Goal: Task Accomplishment & Management: Use online tool/utility

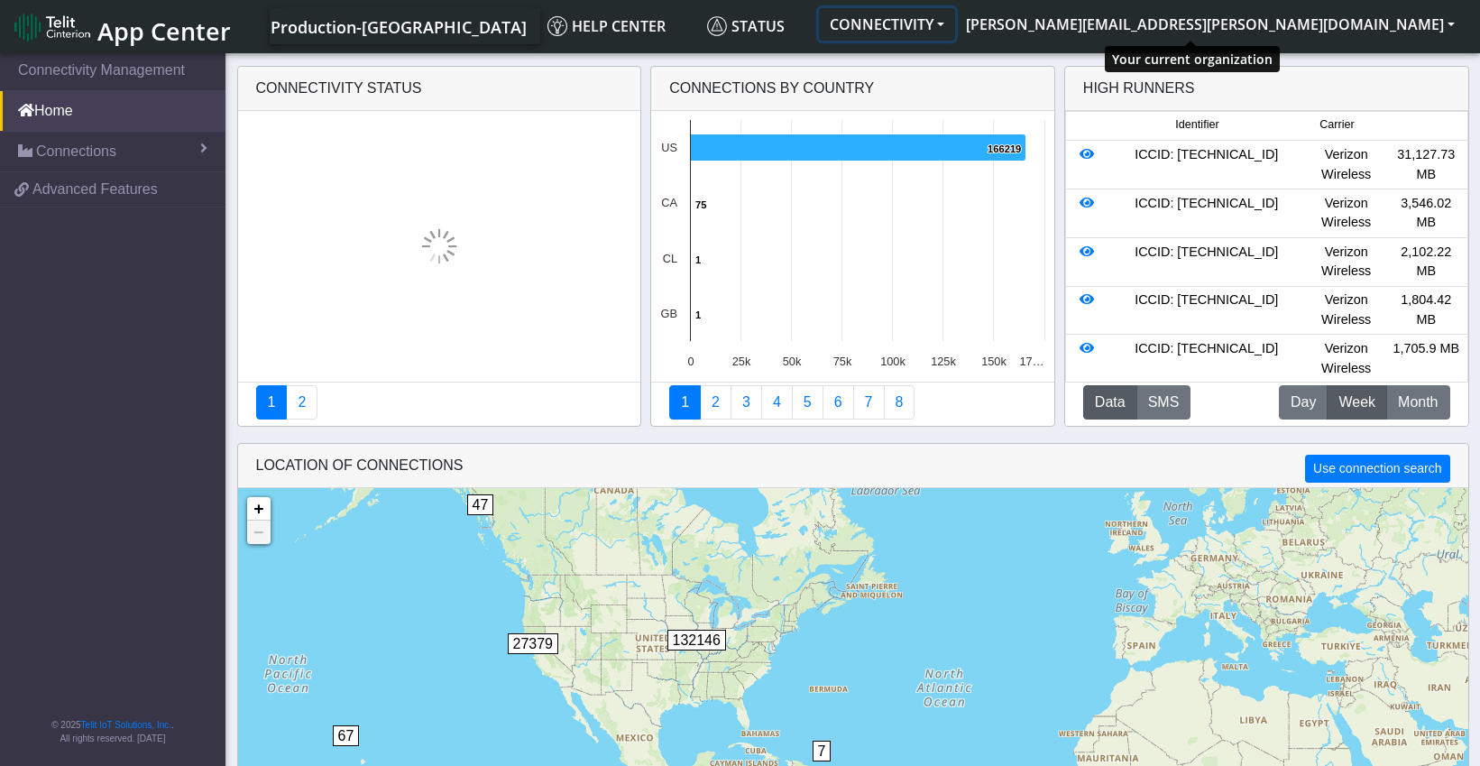
click at [955, 22] on button "CONNECTIVITY" at bounding box center [887, 24] width 136 height 32
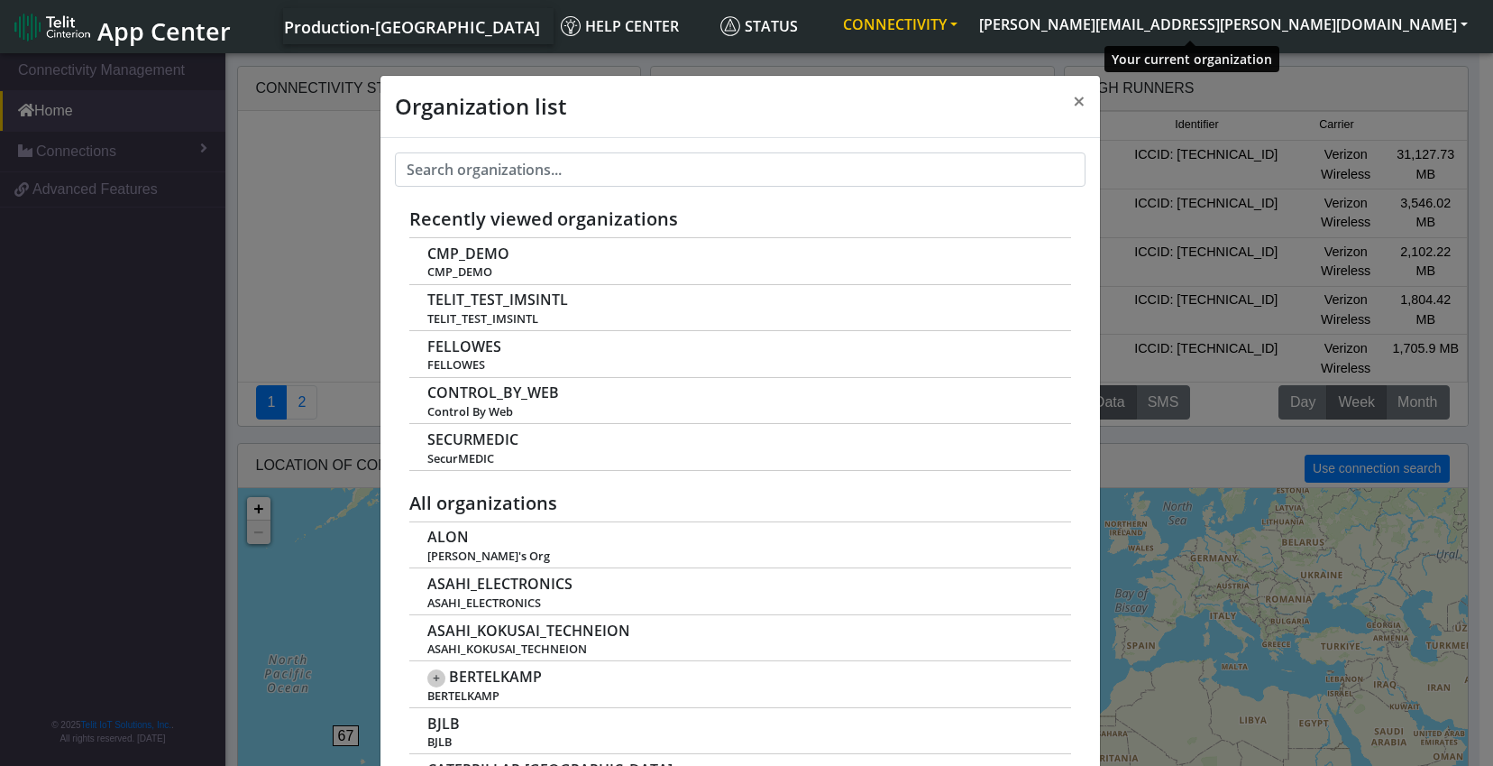
scroll to position [6, 0]
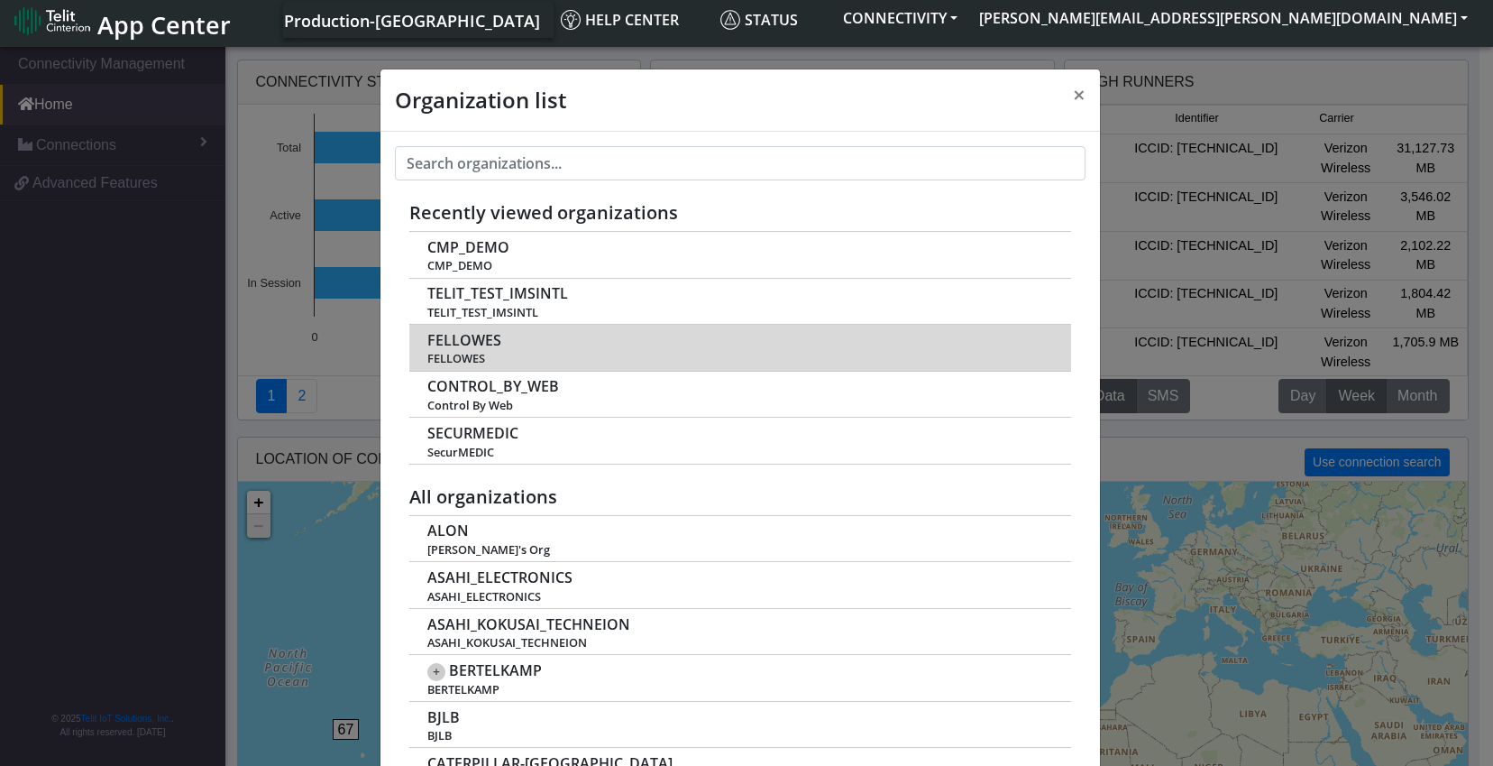
click at [473, 335] on span "FELLOWES" at bounding box center [464, 340] width 74 height 17
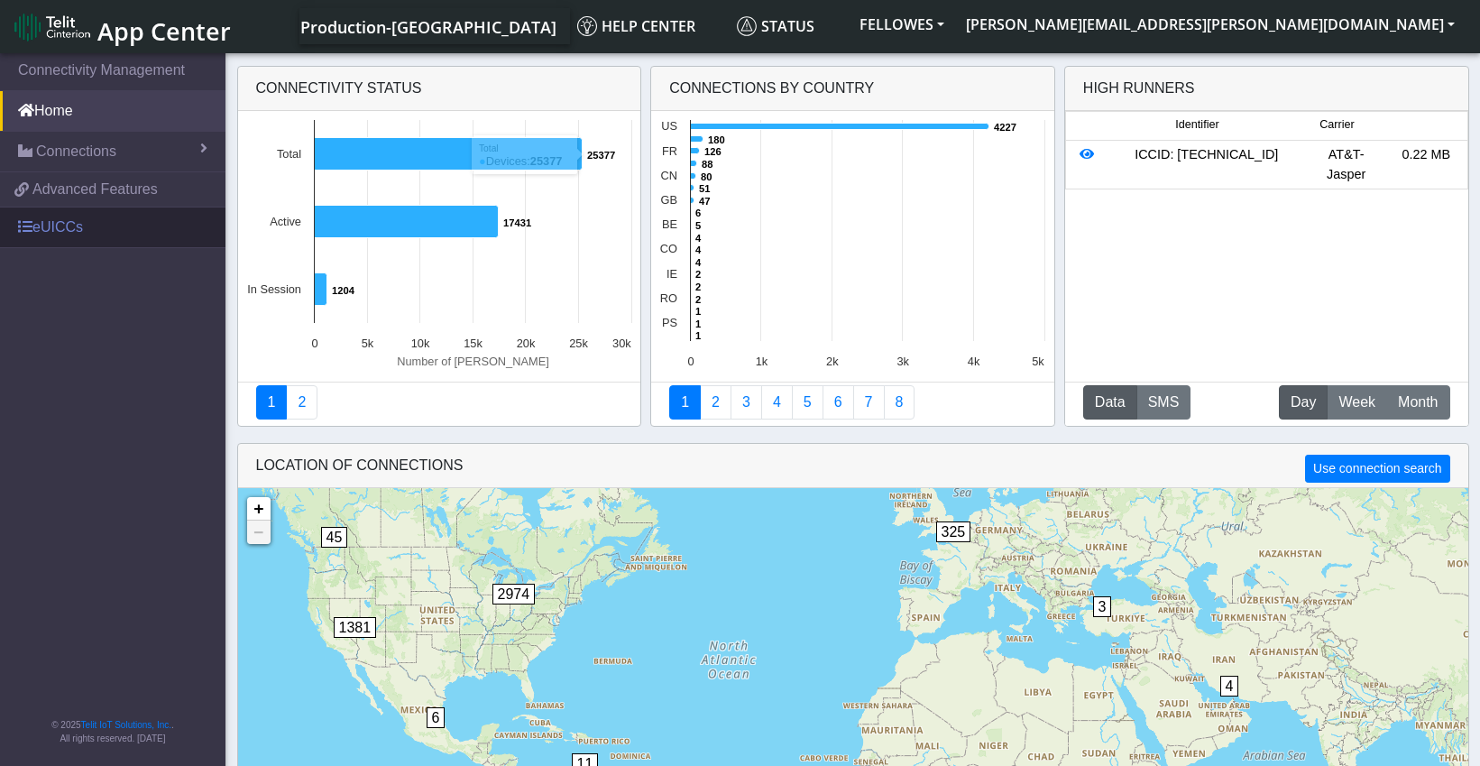
click at [95, 227] on link "eUICCs" at bounding box center [112, 227] width 225 height 40
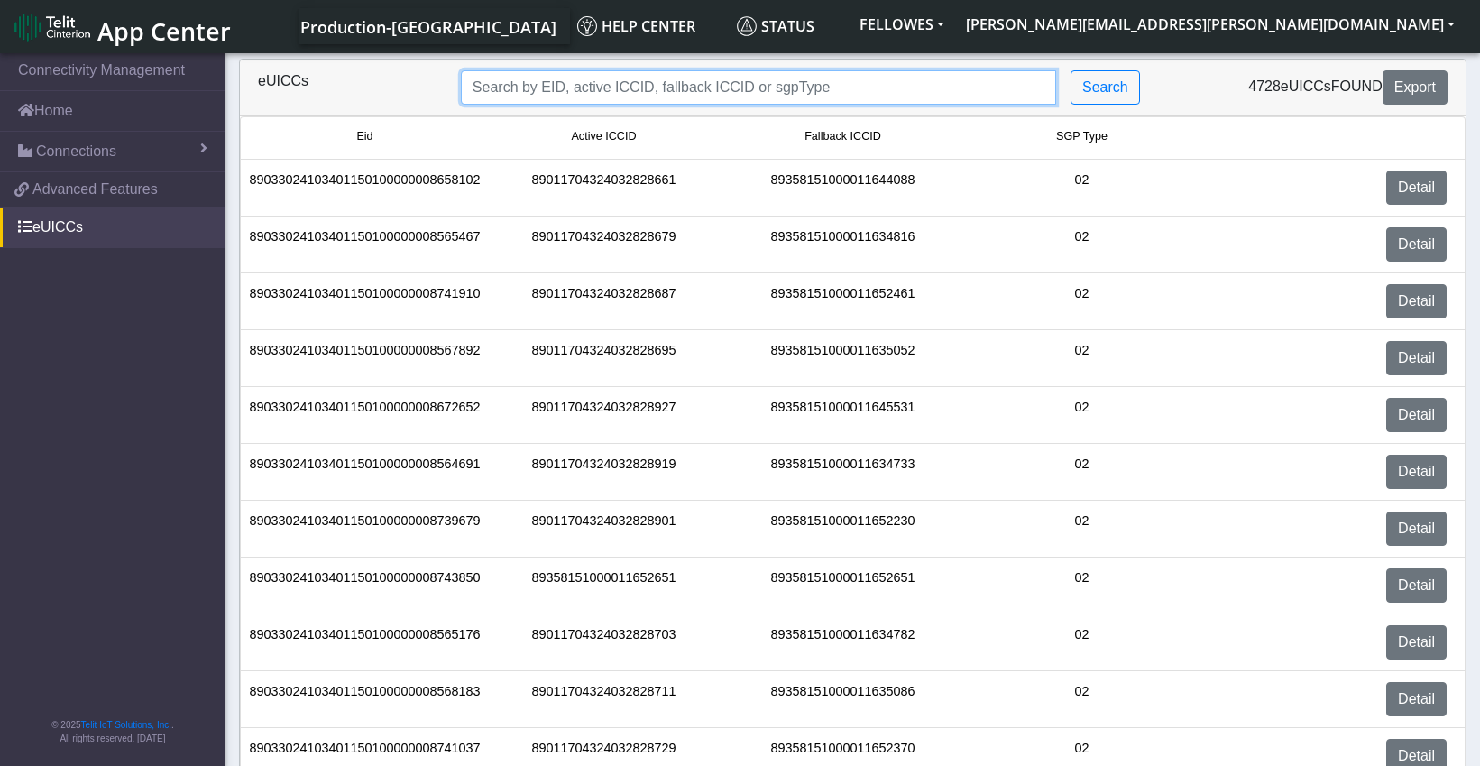
click at [639, 89] on input "Search..." at bounding box center [758, 87] width 595 height 34
paste input "89033024103401150100000008935813"
type input "89033024103401150100000008935813"
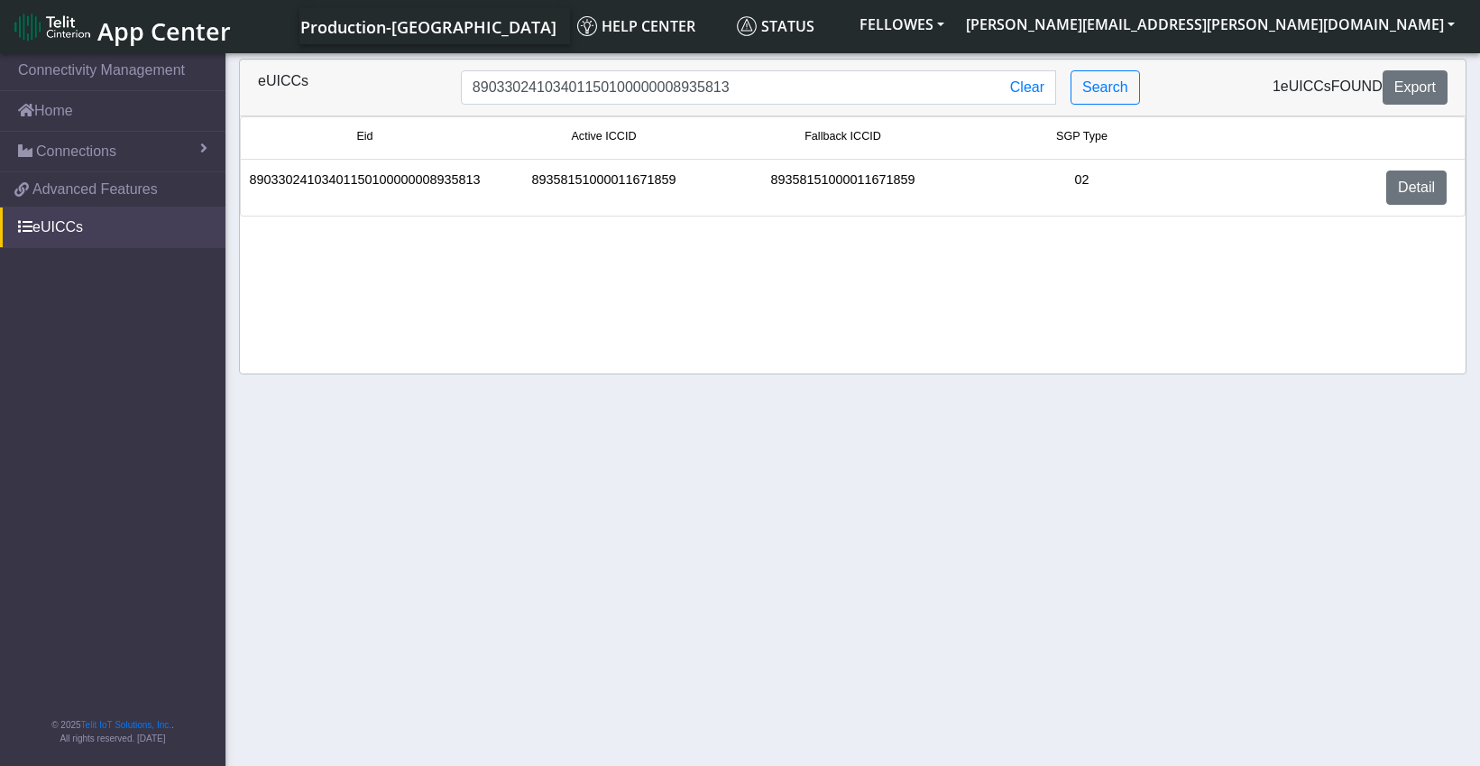
click at [1401, 166] on li "89033024103401150100000008935813 89358151000011671859 89358151000011671859 02 D…" at bounding box center [853, 188] width 1226 height 57
click at [1410, 185] on link "Detail" at bounding box center [1416, 187] width 60 height 34
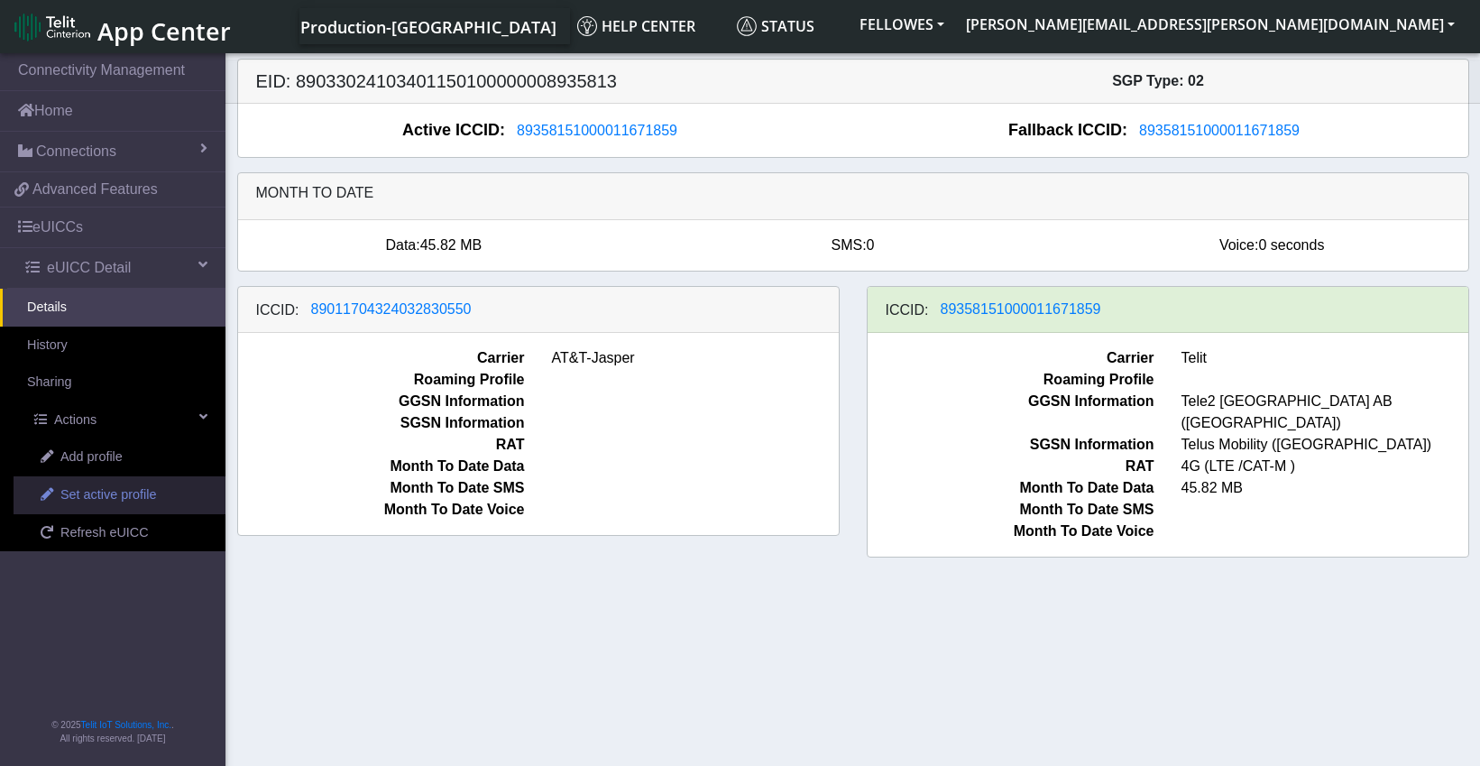
click at [122, 498] on span "Set active profile" at bounding box center [108, 495] width 96 height 20
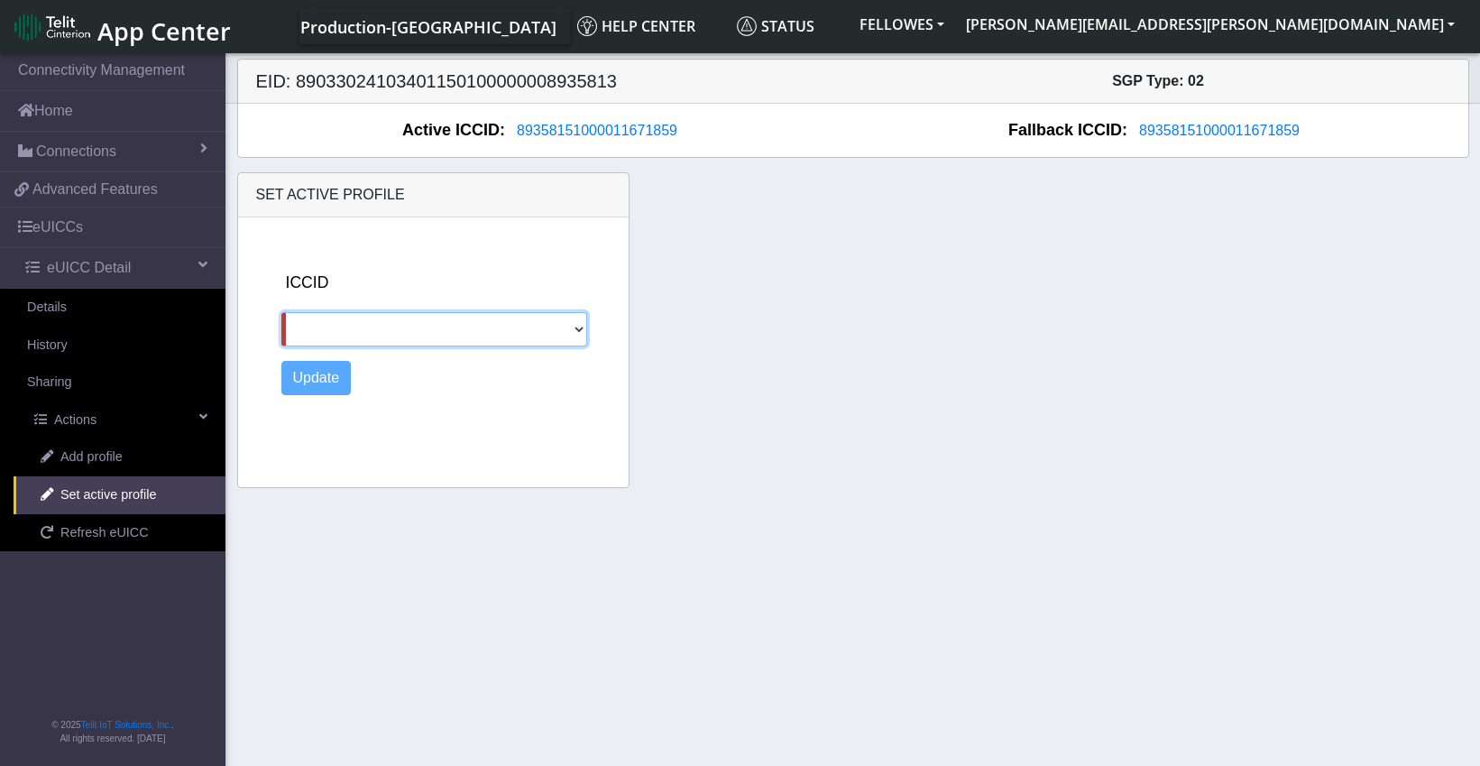
click at [523, 335] on select "89011704324032830550" at bounding box center [434, 329] width 307 height 34
select select "89011704324032830550"
click at [281, 312] on select "89011704324032830550" at bounding box center [434, 329] width 307 height 34
click at [326, 379] on button "Update" at bounding box center [316, 378] width 70 height 34
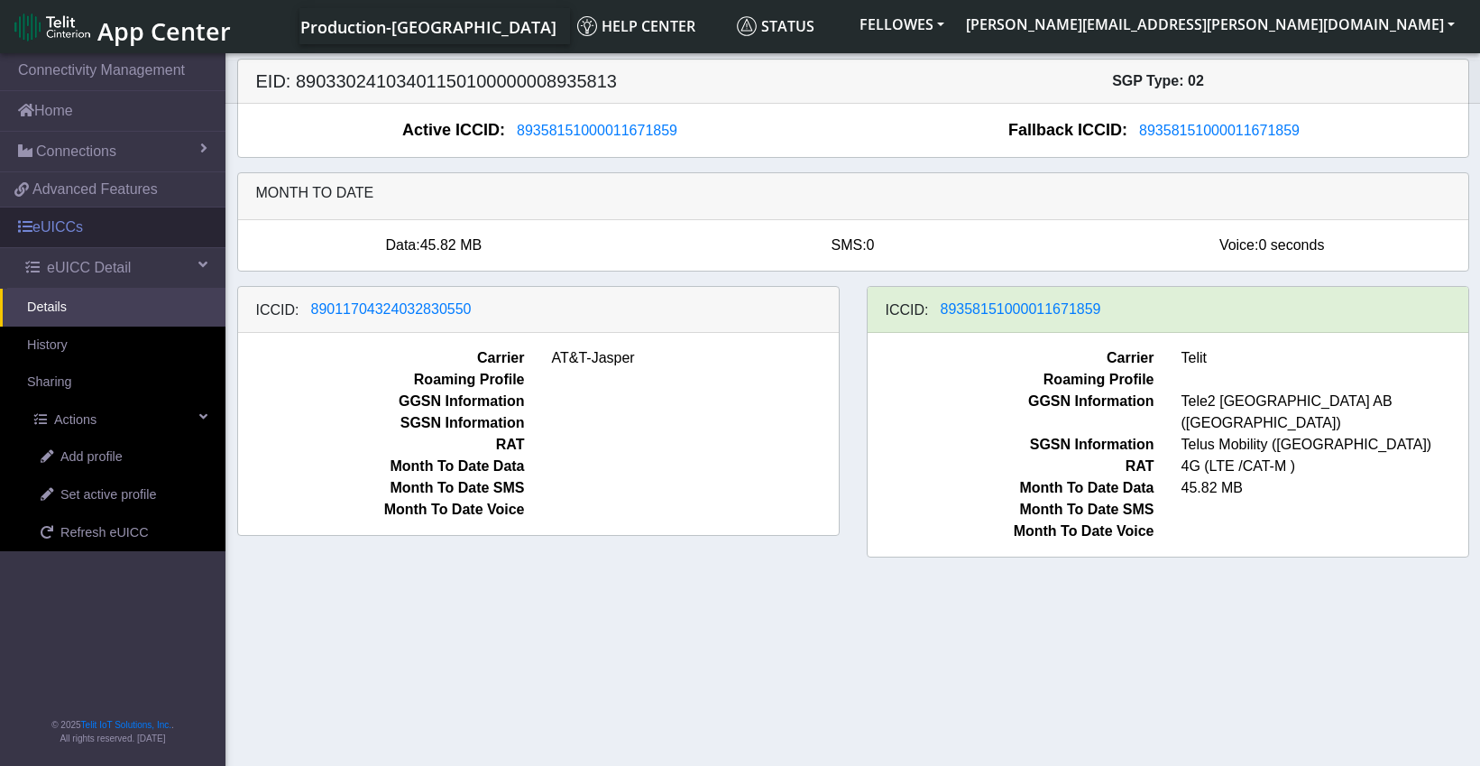
click at [54, 229] on link "eUICCs" at bounding box center [112, 227] width 225 height 40
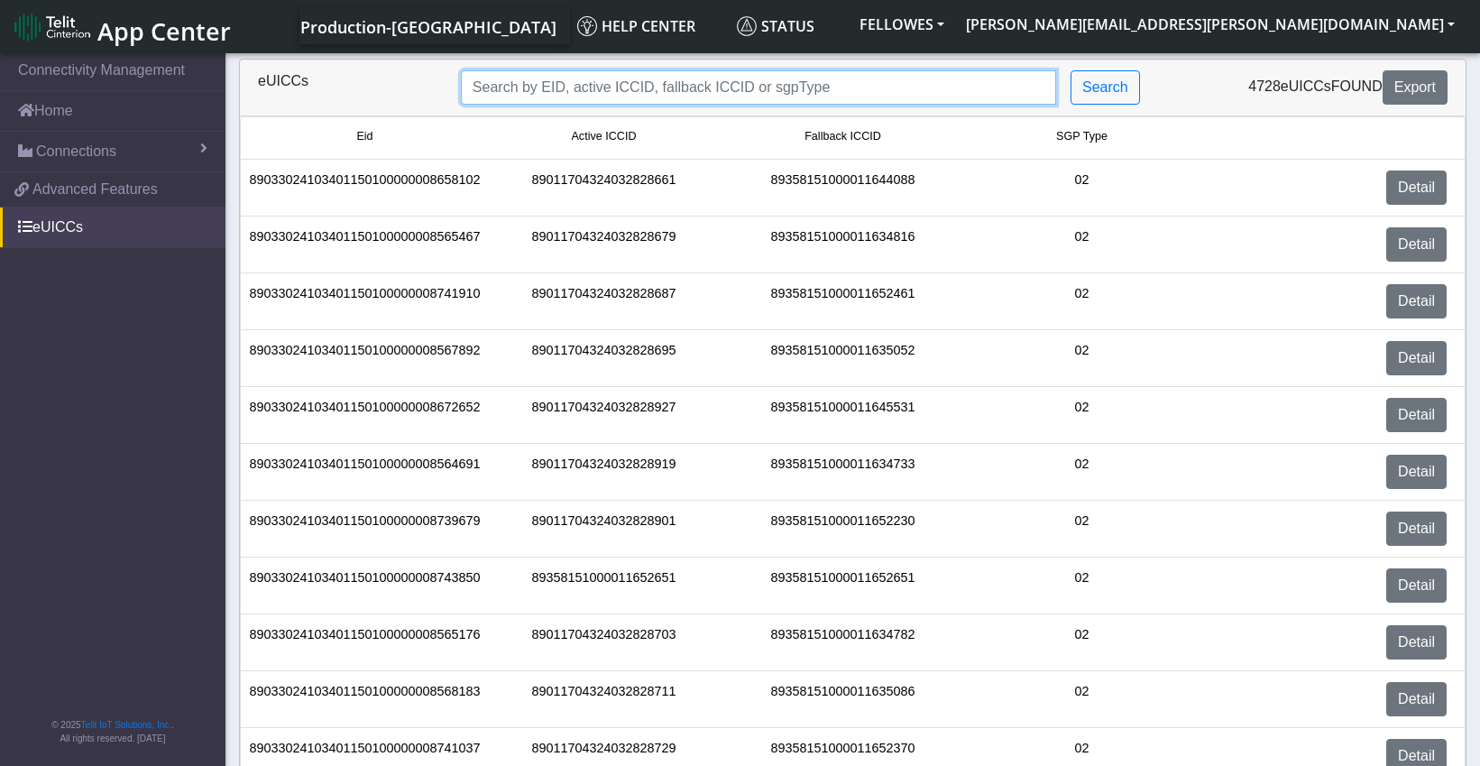
click at [560, 81] on input "Search..." at bounding box center [758, 87] width 595 height 34
paste input "89358151000004675529"
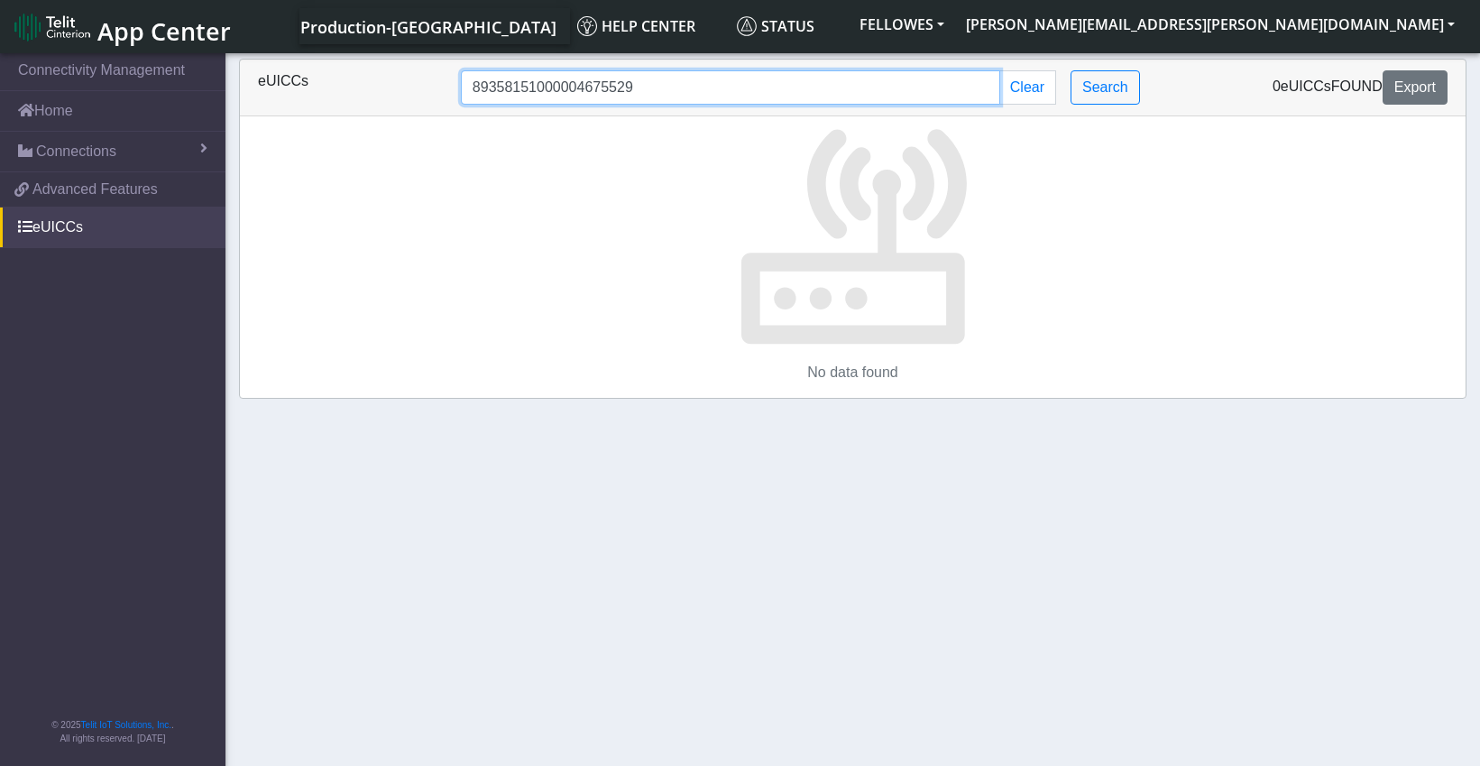
type input "89358151000004675529"
